Goal: Task Accomplishment & Management: Use online tool/utility

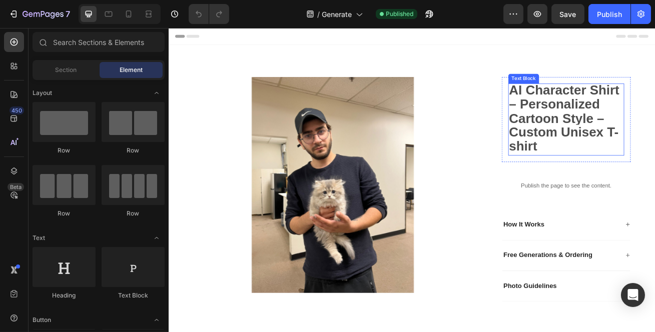
click at [618, 140] on strong "AI Character Shirt – Personalized Cartoon Style – Custom Unisex T-shirt" at bounding box center [656, 140] width 136 height 88
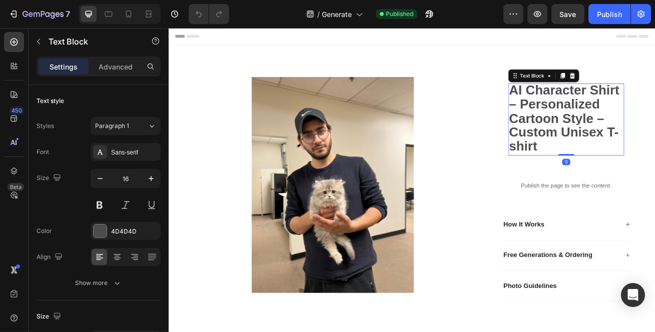
click at [618, 140] on strong "AI Character Shirt – Personalized Cartoon Style – Custom Unisex T-shirt" at bounding box center [656, 140] width 136 height 88
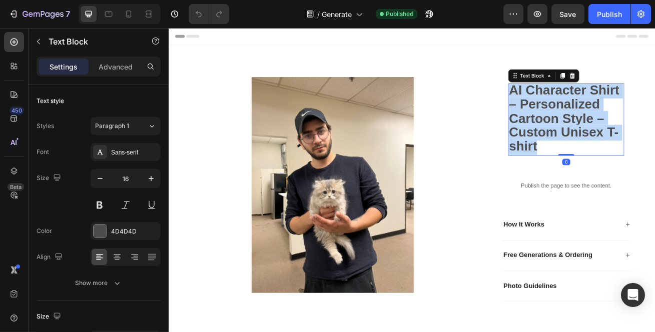
click at [618, 140] on strong "AI Character Shirt – Personalized Cartoon Style – Custom Unisex T-shirt" at bounding box center [656, 140] width 136 height 88
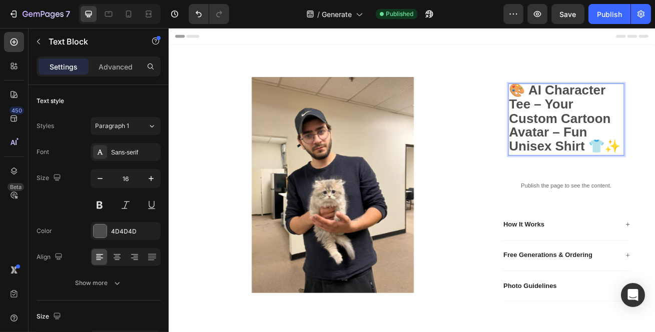
click at [596, 18] on button "Publish" at bounding box center [609, 14] width 42 height 20
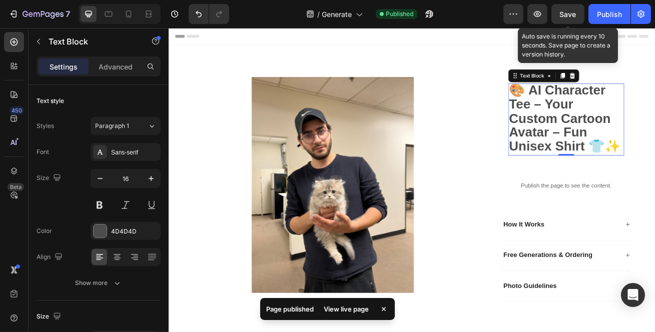
click at [571, 17] on span "Save" at bounding box center [568, 14] width 17 height 9
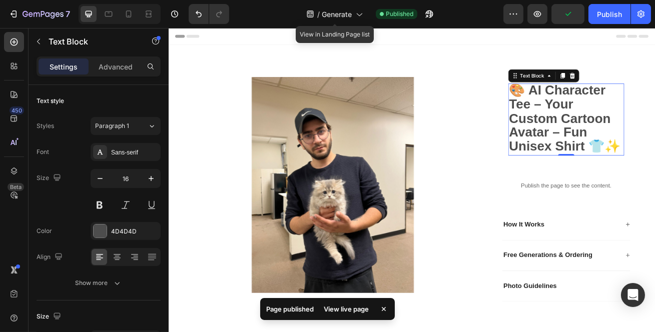
click at [360, 13] on icon at bounding box center [359, 14] width 10 height 10
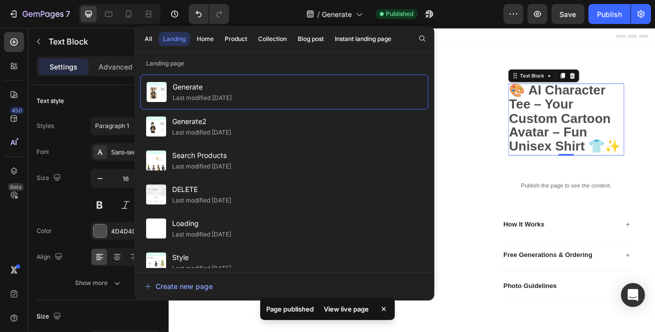
click at [231, 134] on div "Last modified [DATE]" at bounding box center [201, 133] width 59 height 10
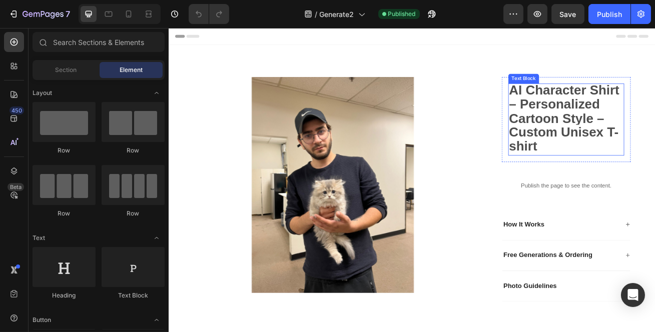
click at [636, 144] on strong "AI Character Shirt – Personalized Cartoon Style – Custom Unisex T-shirt" at bounding box center [656, 140] width 136 height 88
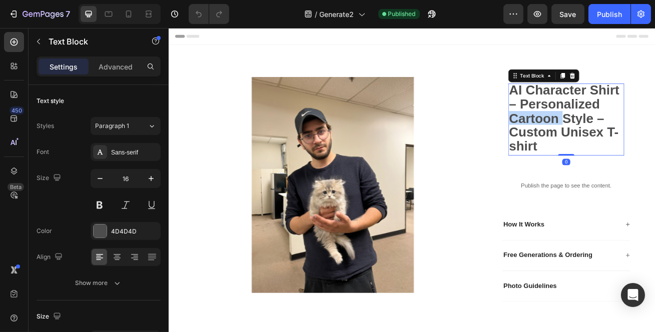
click at [636, 144] on strong "AI Character Shirt – Personalized Cartoon Style – Custom Unisex T-shirt" at bounding box center [656, 140] width 136 height 88
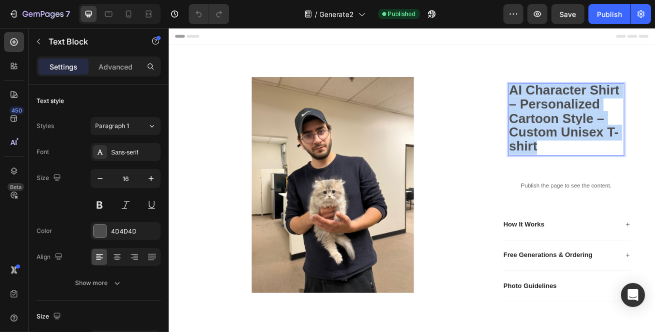
click at [636, 144] on strong "AI Character Shirt – Personalized Cartoon Style – Custom Unisex T-shirt" at bounding box center [656, 140] width 136 height 88
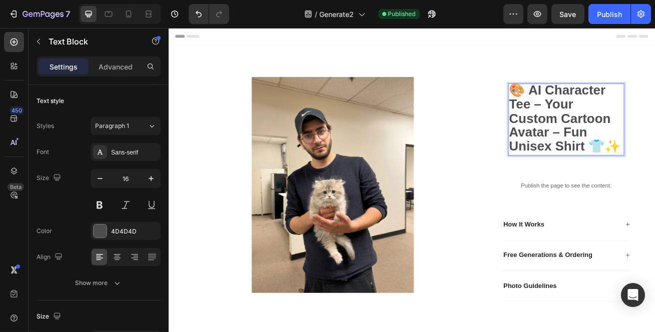
click at [609, 15] on div "Publish" at bounding box center [609, 14] width 25 height 11
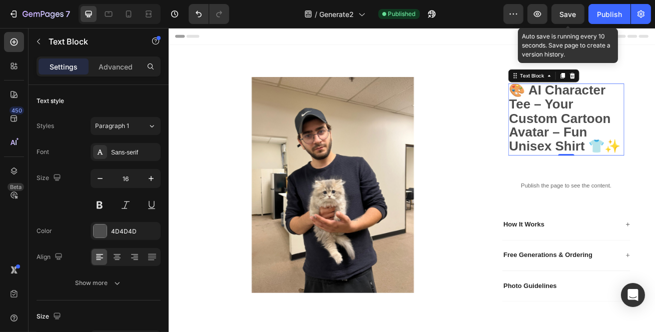
click at [569, 18] on div "Save" at bounding box center [568, 14] width 17 height 11
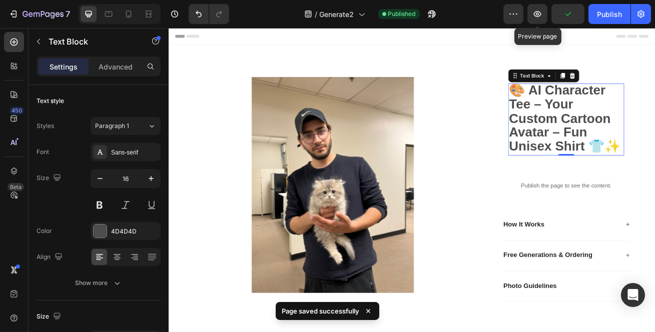
click at [546, 16] on button "button" at bounding box center [537, 14] width 20 height 20
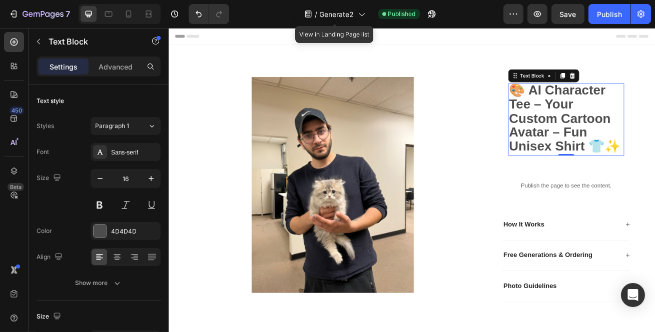
click at [363, 15] on icon at bounding box center [361, 14] width 10 height 10
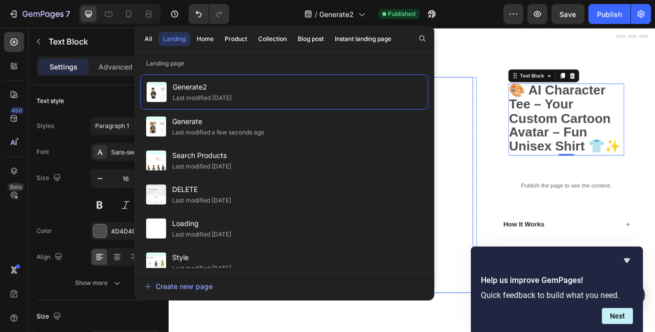
click at [528, 96] on div at bounding box center [371, 222] width 346 height 267
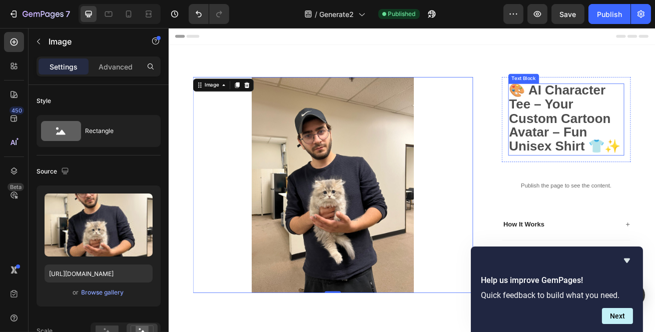
click at [654, 122] on p "🎨 AI Character Tee – Your Custom Cartoon Avatar – Fun Unisex Shirt 👕✨" at bounding box center [658, 141] width 141 height 87
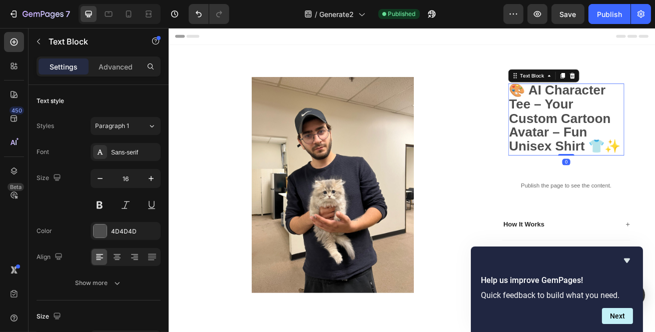
click at [654, 122] on p "🎨 AI Character Tee – Your Custom Cartoon Avatar – Fun Unisex Shirt 👕✨" at bounding box center [658, 141] width 141 height 87
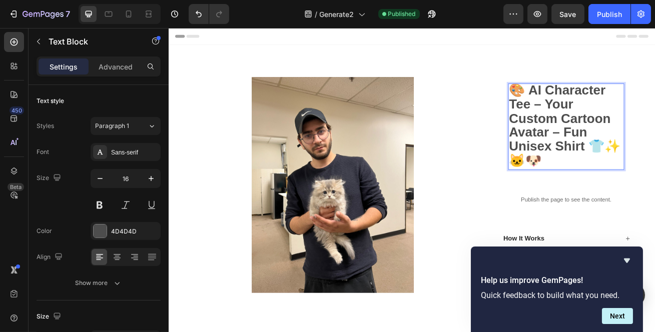
click at [617, 10] on div "Publish" at bounding box center [609, 14] width 25 height 11
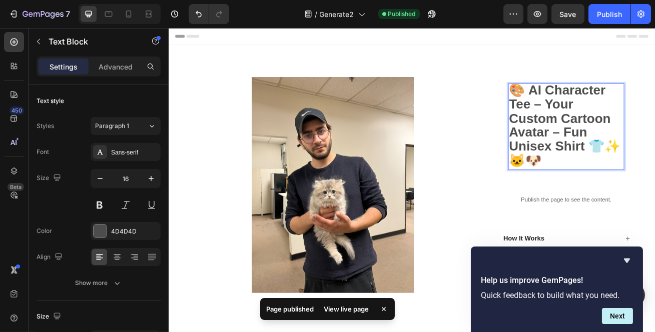
click at [611, 125] on strong "🎨 AI Character Tee – Your Custom Cartoon Avatar – Fun Unisex Shirt 👕✨ 🐱🐶" at bounding box center [657, 148] width 138 height 105
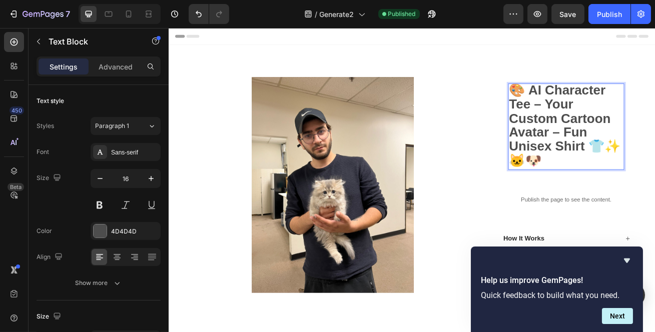
click at [606, 129] on strong "🎨 AI Character Tee – Your Custom Cartoon Avatar – Fun Unisex Shirt 👕✨ 🐱🐶" at bounding box center [657, 148] width 138 height 105
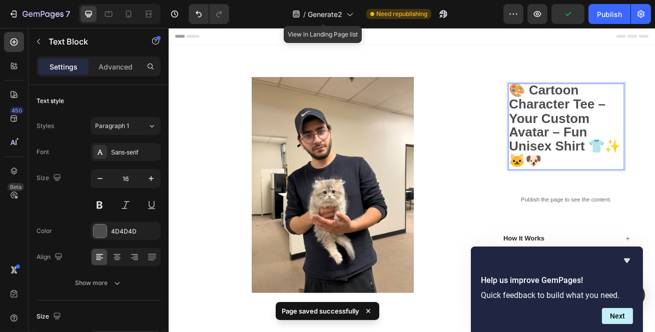
click at [350, 15] on icon at bounding box center [349, 14] width 10 height 10
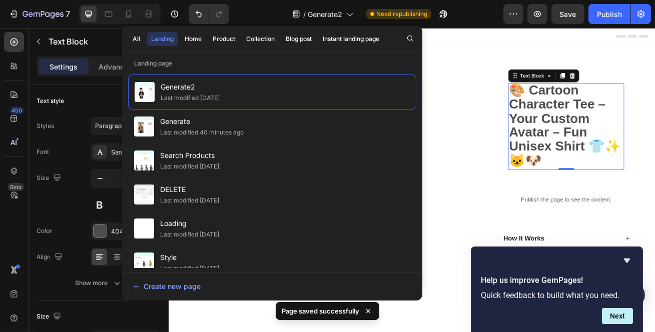
click at [269, 114] on div "Generate Last modified 40 minutes ago" at bounding box center [272, 127] width 288 height 34
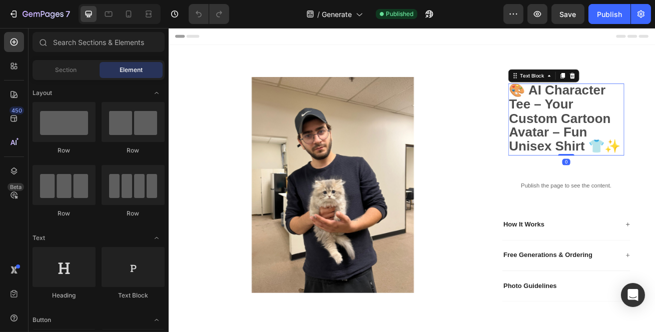
click at [611, 143] on strong "🎨 AI Character Tee – Your Custom Cartoon Avatar – Fun Unisex Shirt 👕✨" at bounding box center [657, 140] width 138 height 88
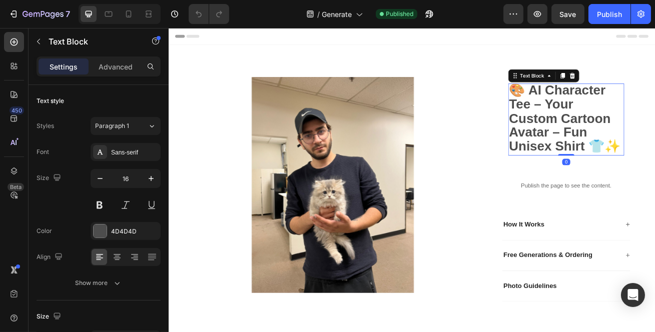
click at [611, 143] on strong "🎨 AI Character Tee – Your Custom Cartoon Avatar – Fun Unisex Shirt 👕✨" at bounding box center [657, 140] width 138 height 88
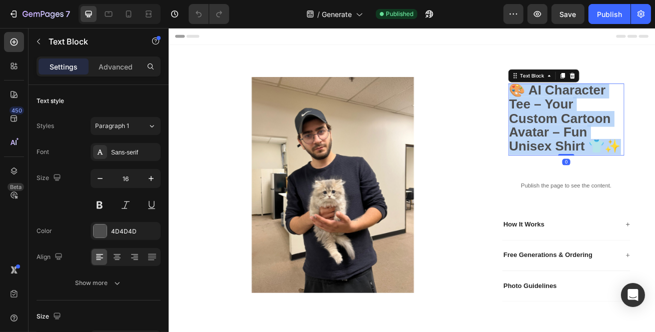
click at [611, 143] on strong "🎨 AI Character Tee – Your Custom Cartoon Avatar – Fun Unisex Shirt 👕✨" at bounding box center [657, 140] width 138 height 88
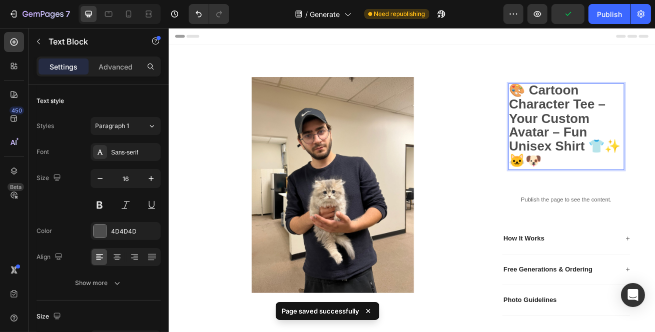
click at [605, 21] on button "Publish" at bounding box center [609, 14] width 42 height 20
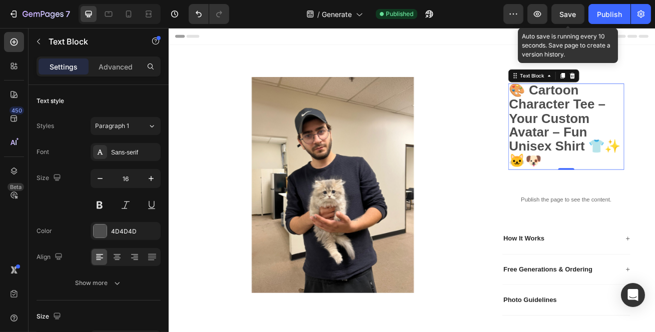
click at [571, 18] on div "Save" at bounding box center [568, 14] width 17 height 11
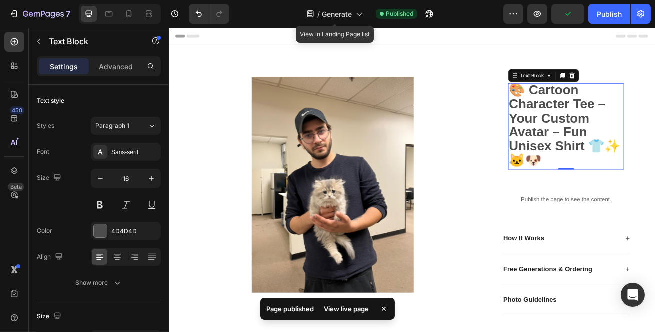
click at [341, 17] on span "Generate" at bounding box center [337, 14] width 30 height 11
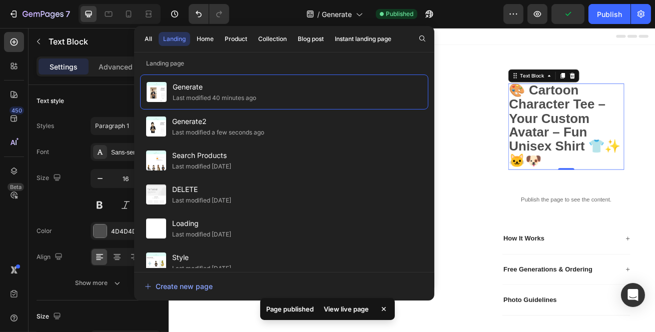
click at [279, 113] on div "Generate2 Last modified a few seconds ago" at bounding box center [284, 127] width 288 height 34
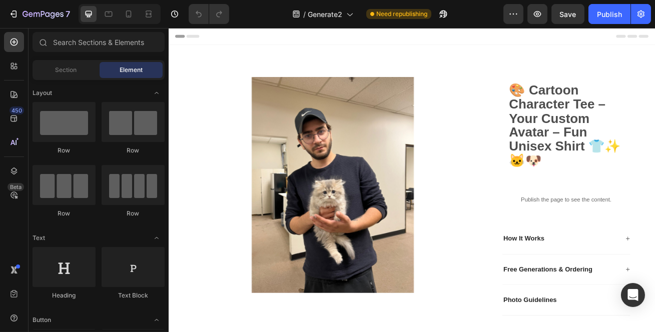
click at [617, 2] on div "7 Version history / Generate2 Need republishing Preview Save Publish" at bounding box center [327, 14] width 655 height 29
click at [613, 14] on div "Publish" at bounding box center [609, 14] width 25 height 11
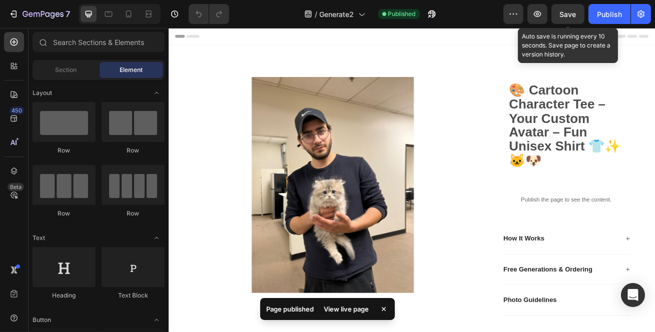
click at [569, 16] on span "Save" at bounding box center [568, 14] width 17 height 9
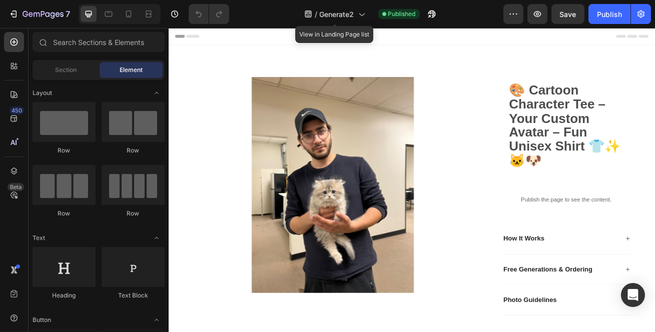
click at [351, 20] on div "/ Generate2" at bounding box center [334, 14] width 71 height 20
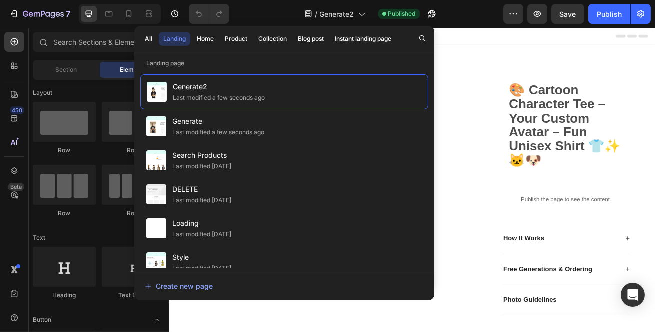
click at [209, 41] on div "Home" at bounding box center [205, 39] width 17 height 9
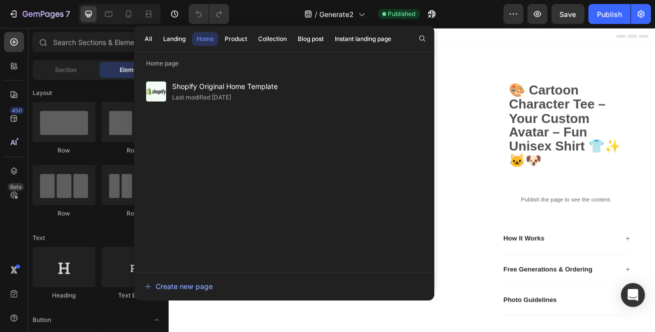
click at [191, 88] on span "Shopify Original Home Template" at bounding box center [225, 87] width 106 height 12
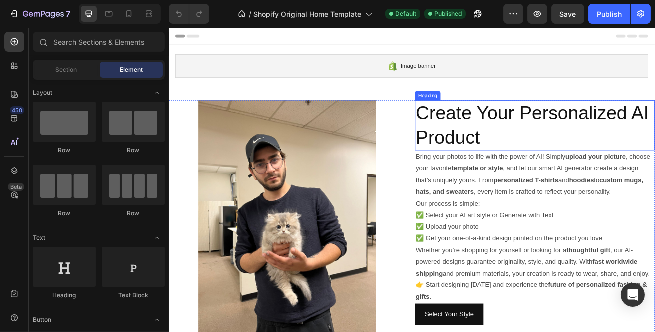
click at [513, 137] on h2 "Create Your Personalized AI Product" at bounding box center [620, 149] width 296 height 62
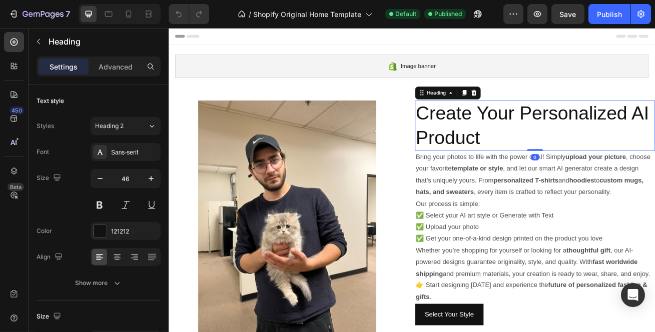
click at [513, 137] on h2 "Create Your Personalized AI Product" at bounding box center [620, 149] width 296 height 62
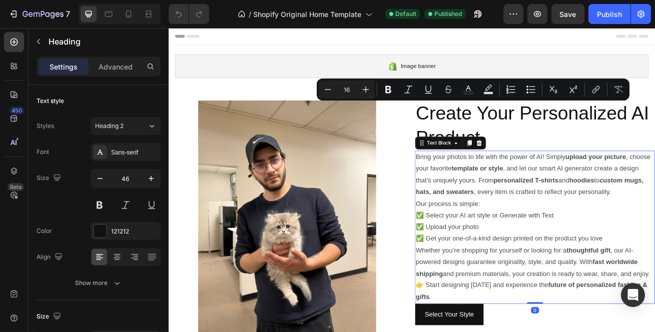
click at [524, 220] on p "Bring your photos to life with the power of AI! Simply upload your picture , ch…" at bounding box center [620, 210] width 294 height 58
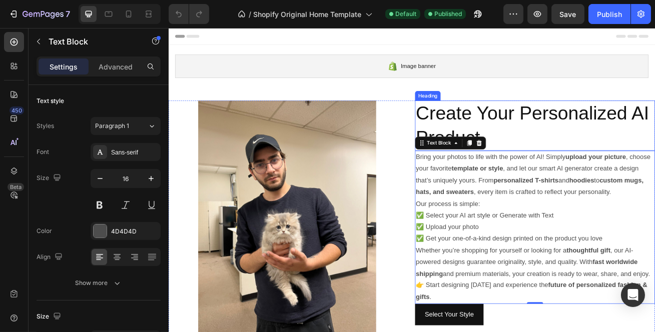
click at [496, 127] on p "Create Your Personalized AI Product" at bounding box center [620, 149] width 294 height 60
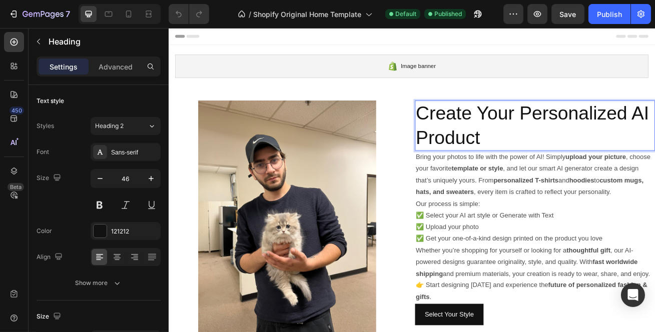
click at [496, 127] on p "Create Your Personalized AI Product" at bounding box center [620, 149] width 294 height 60
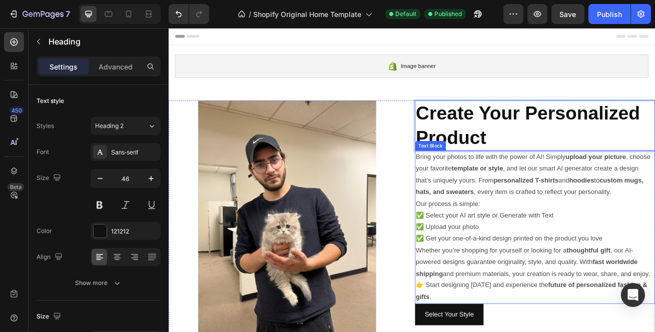
click at [494, 201] on p "Bring your photos to life with the power of AI! Simply upload your picture , ch…" at bounding box center [620, 210] width 294 height 58
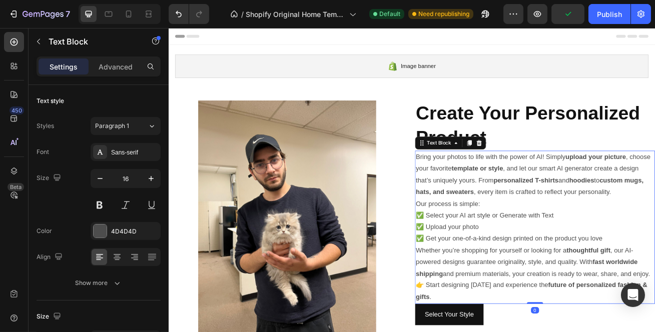
click at [473, 185] on p "Bring your photos to life with the power of AI! Simply upload your picture , ch…" at bounding box center [620, 210] width 294 height 58
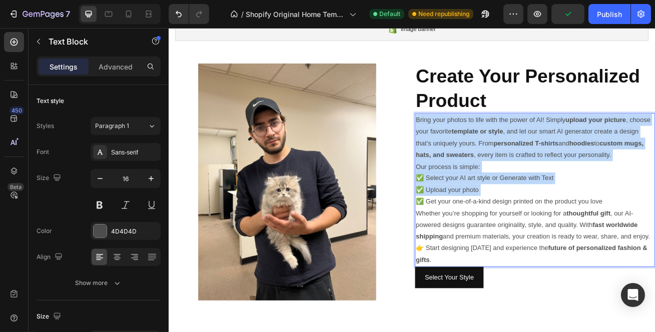
scroll to position [182, 0]
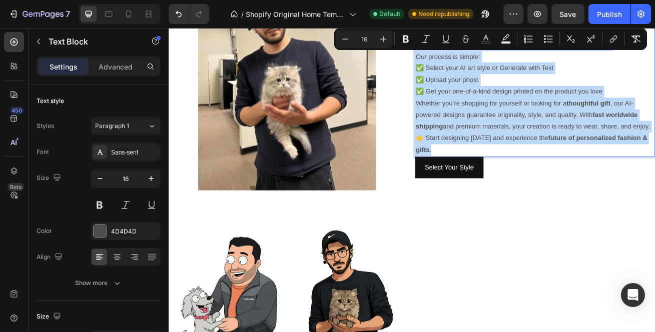
drag, startPoint x: 471, startPoint y: 185, endPoint x: 544, endPoint y: 202, distance: 74.4
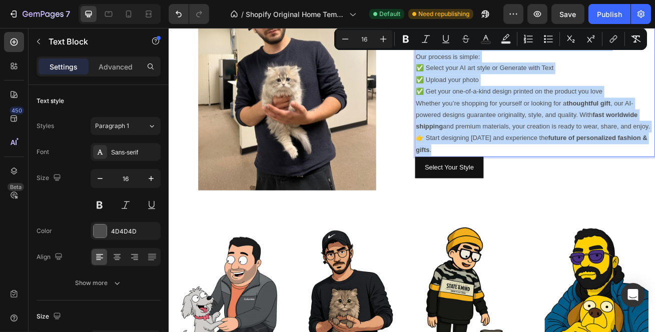
click at [544, 187] on div "Bring your photos to life with the power of AI! Simply upload your picture , ch…" at bounding box center [620, 91] width 296 height 189
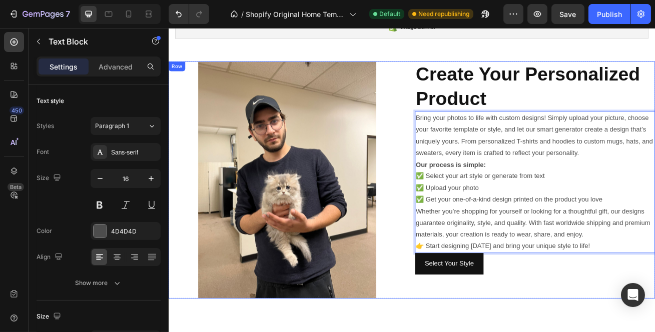
scroll to position [45, 0]
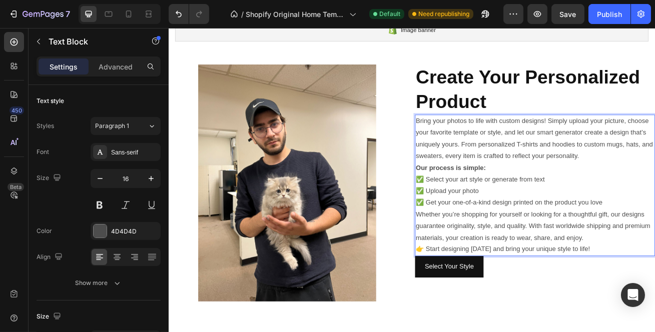
click at [578, 235] on p "✅ Select your art style or generate from text ✅ Upload your photo ✅ Get your on…" at bounding box center [620, 229] width 294 height 43
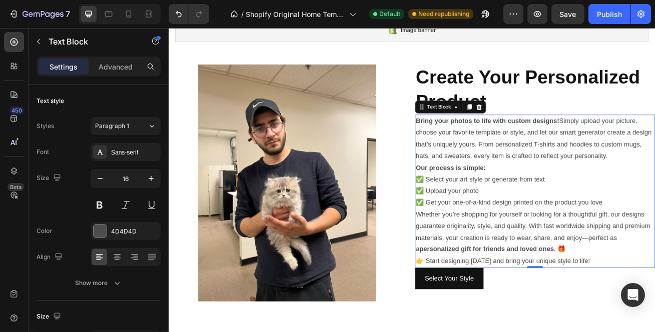
click at [598, 14] on div "Publish" at bounding box center [609, 14] width 25 height 11
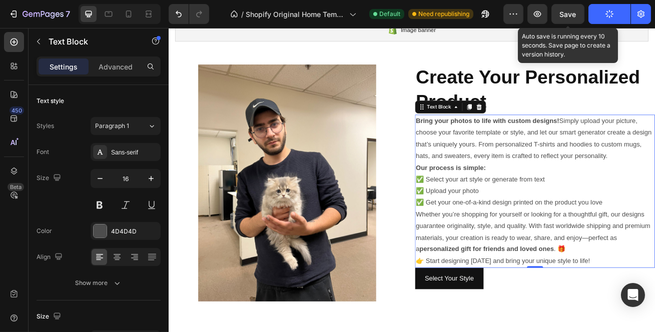
click at [557, 13] on button "Save" at bounding box center [567, 14] width 33 height 20
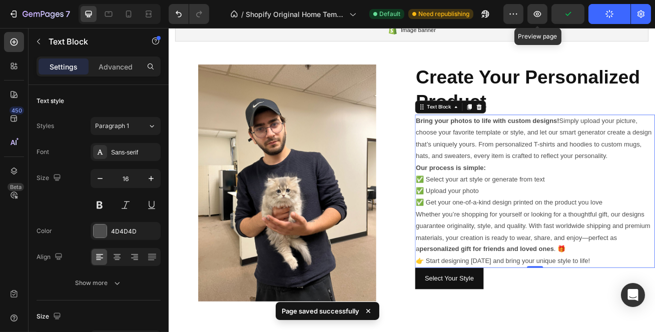
click at [547, 18] on button "button" at bounding box center [537, 14] width 20 height 20
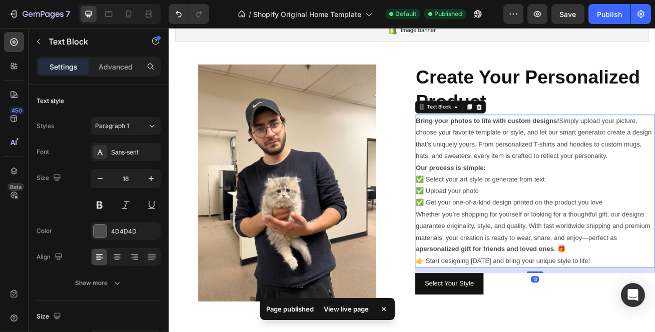
drag, startPoint x: 616, startPoint y: 322, endPoint x: 618, endPoint y: 328, distance: 6.8
click at [618, 328] on div at bounding box center [620, 329] width 20 height 2
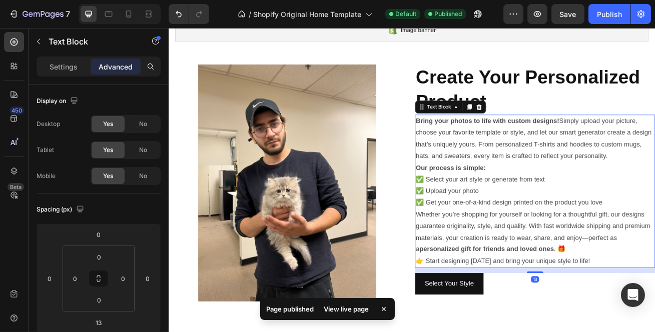
click at [614, 13] on div "Publish" at bounding box center [609, 14] width 25 height 11
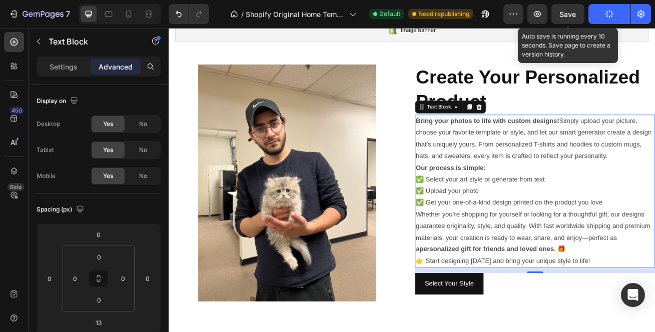
click at [563, 16] on span "Save" at bounding box center [568, 14] width 17 height 9
